Goal: Information Seeking & Learning: Learn about a topic

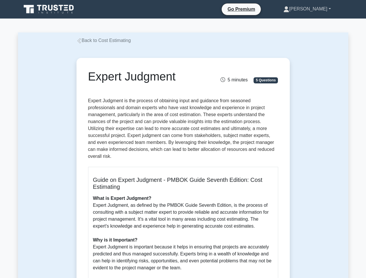
click at [317, 9] on link "Daniela" at bounding box center [307, 9] width 75 height 12
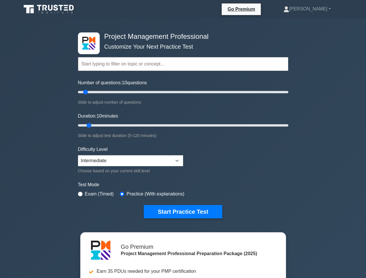
click at [317, 9] on link "[PERSON_NAME]" at bounding box center [307, 9] width 75 height 12
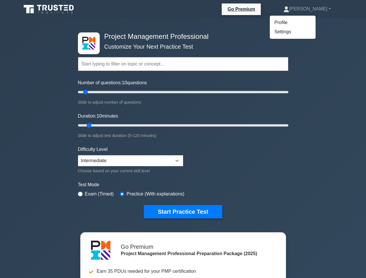
click at [183, 129] on input "Duration: 10 minutes" at bounding box center [183, 125] width 210 height 7
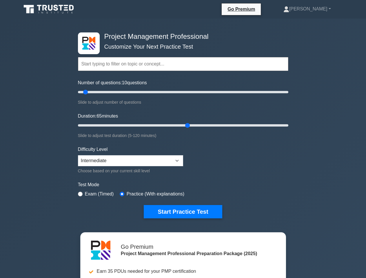
type input "65"
click at [183, 211] on button "Start Practice Test" at bounding box center [183, 211] width 78 height 13
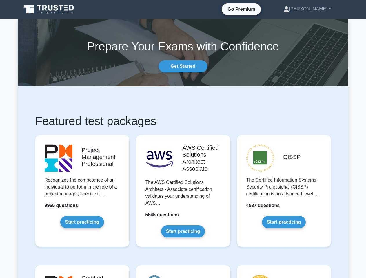
click at [317, 9] on link "[PERSON_NAME]" at bounding box center [307, 9] width 75 height 12
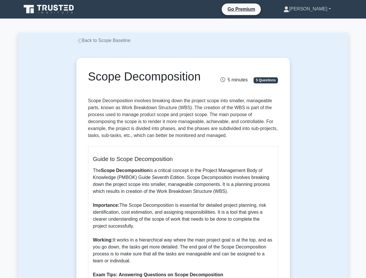
click at [317, 9] on link "[PERSON_NAME]" at bounding box center [307, 9] width 75 height 12
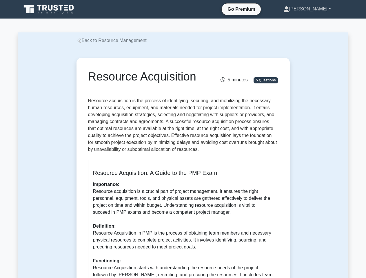
click at [317, 9] on link "[PERSON_NAME]" at bounding box center [307, 9] width 75 height 12
